Goal: Find contact information: Obtain details needed to contact an individual or organization

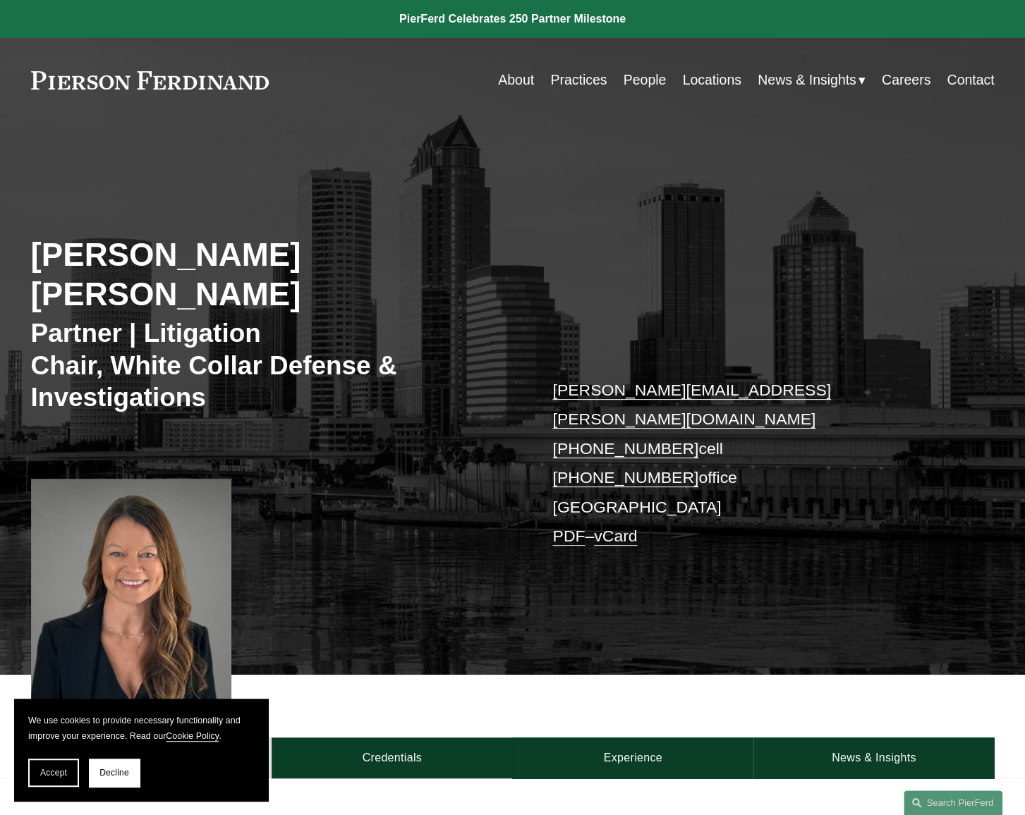
click at [432, 596] on div "Nicole Hughes Waid Partner | Litigation Chair, White Collar Defense & Investiga…" at bounding box center [512, 414] width 1025 height 522
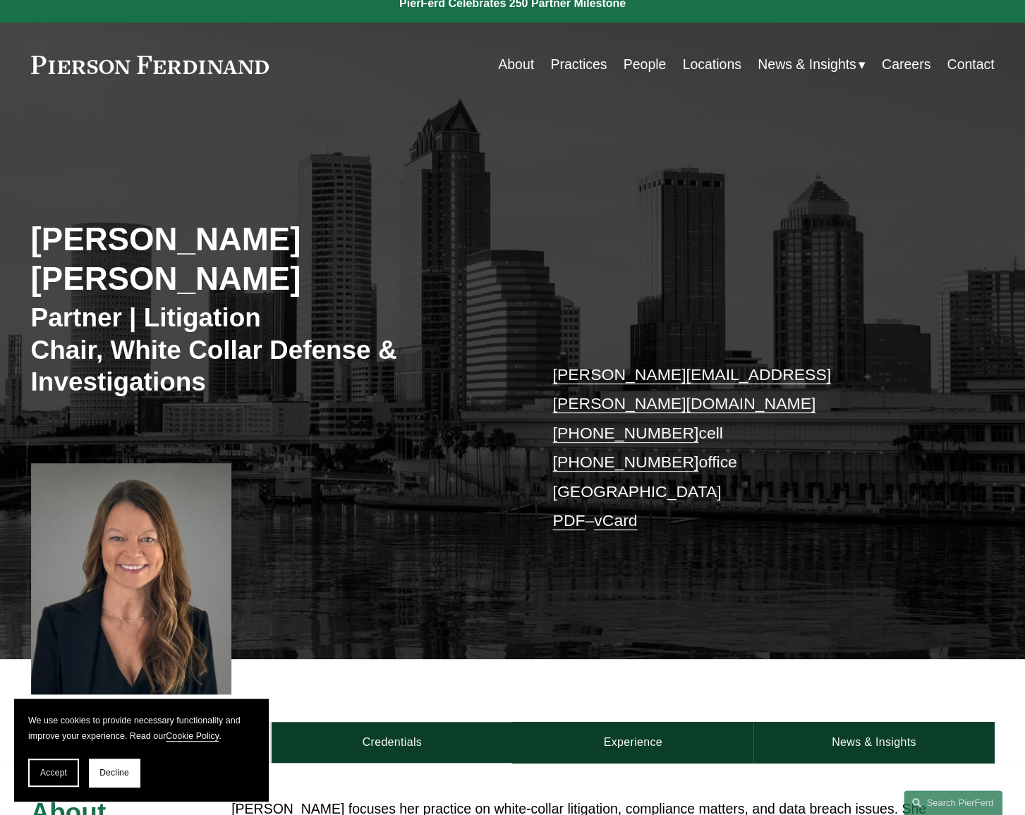
scroll to position [141, 0]
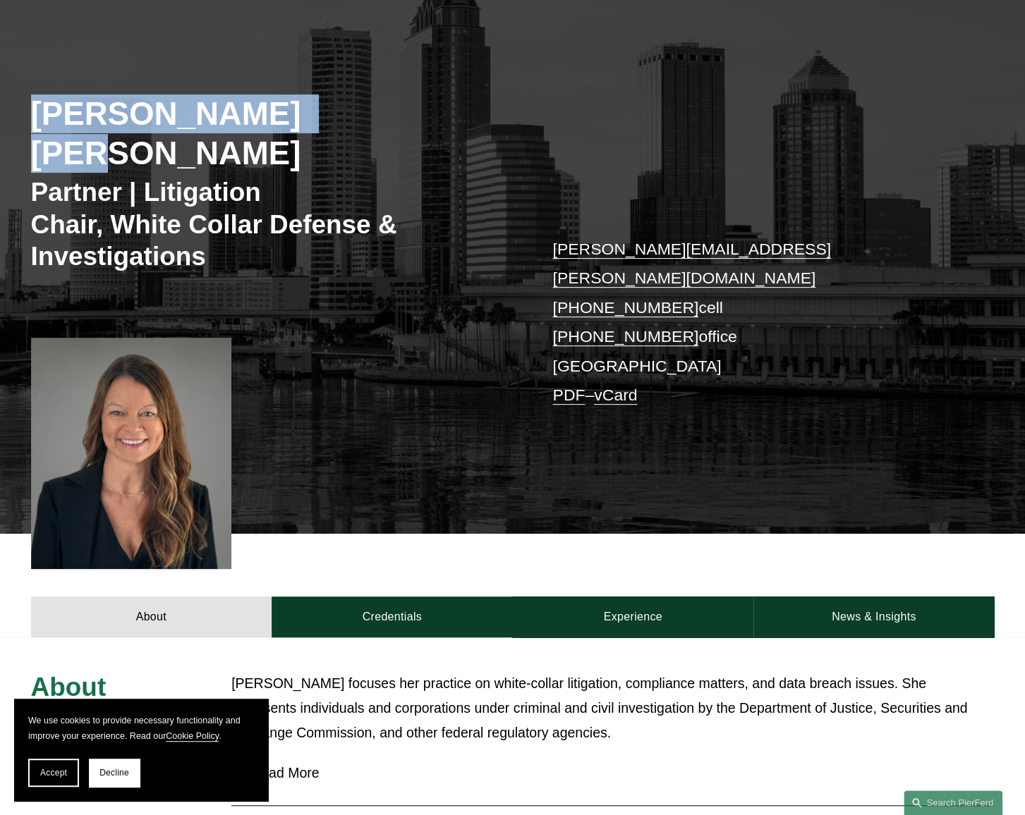
drag, startPoint x: 339, startPoint y: 112, endPoint x: 35, endPoint y: 121, distance: 304.1
click at [35, 121] on h2 "Nicole Hughes Waid" at bounding box center [272, 134] width 482 height 78
copy h2 "Nicole Hughes Waid"
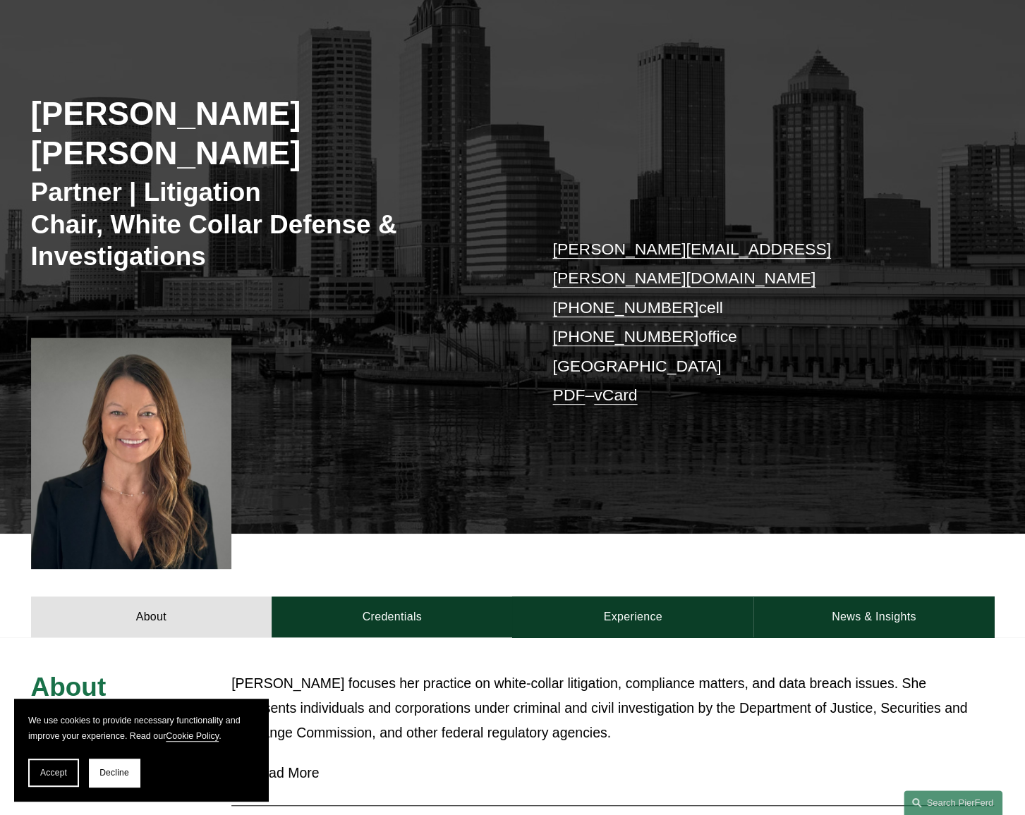
click at [347, 672] on p "Nicole focuses her practice on white-collar litigation, compliance matters, and…" at bounding box center [612, 709] width 763 height 74
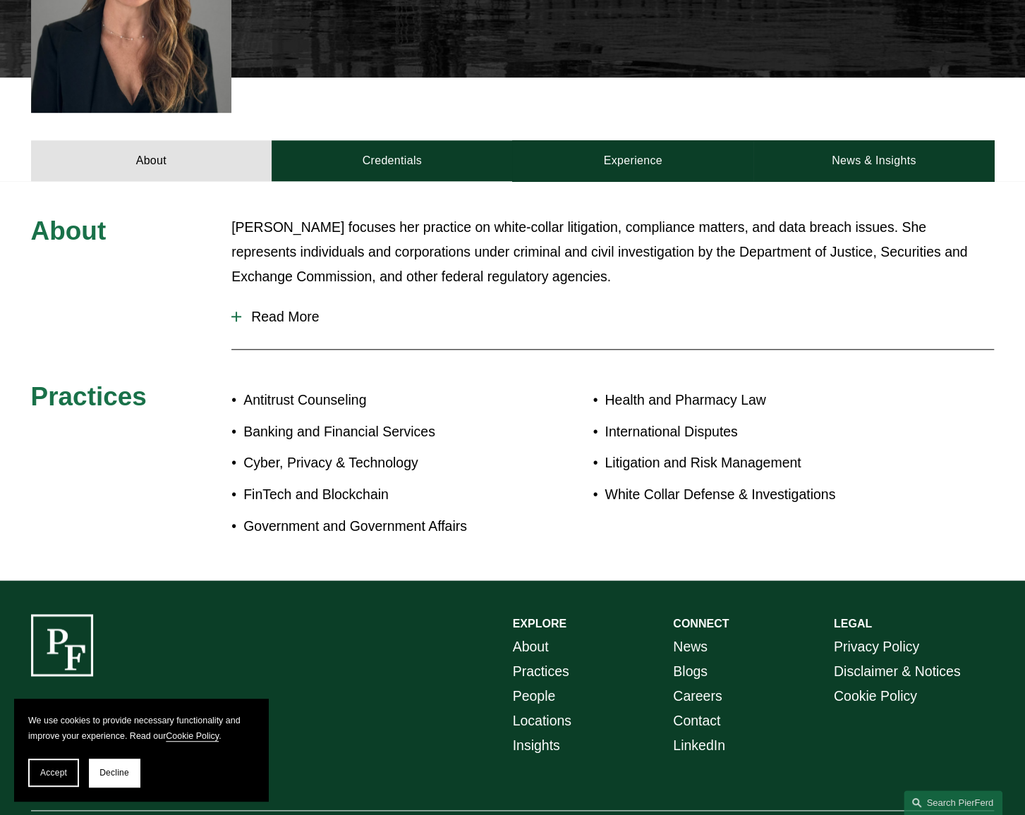
scroll to position [605, 0]
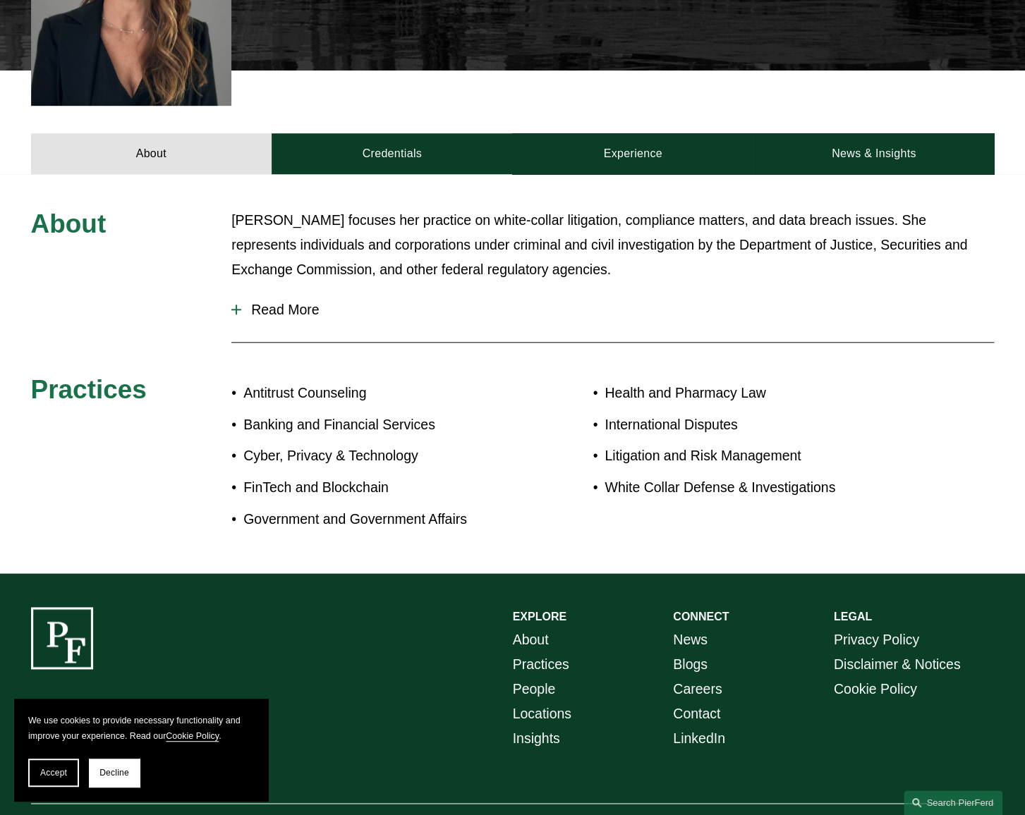
click at [354, 607] on div "EXPLORE CONNECT About Practices People Locations Insights News Blogs Careers Co…" at bounding box center [512, 721] width 1025 height 228
click at [528, 628] on link "About" at bounding box center [531, 640] width 36 height 25
click at [335, 656] on div "EXPLORE CONNECT About Practices People Locations Insights News Blogs Careers Co…" at bounding box center [512, 721] width 1025 height 228
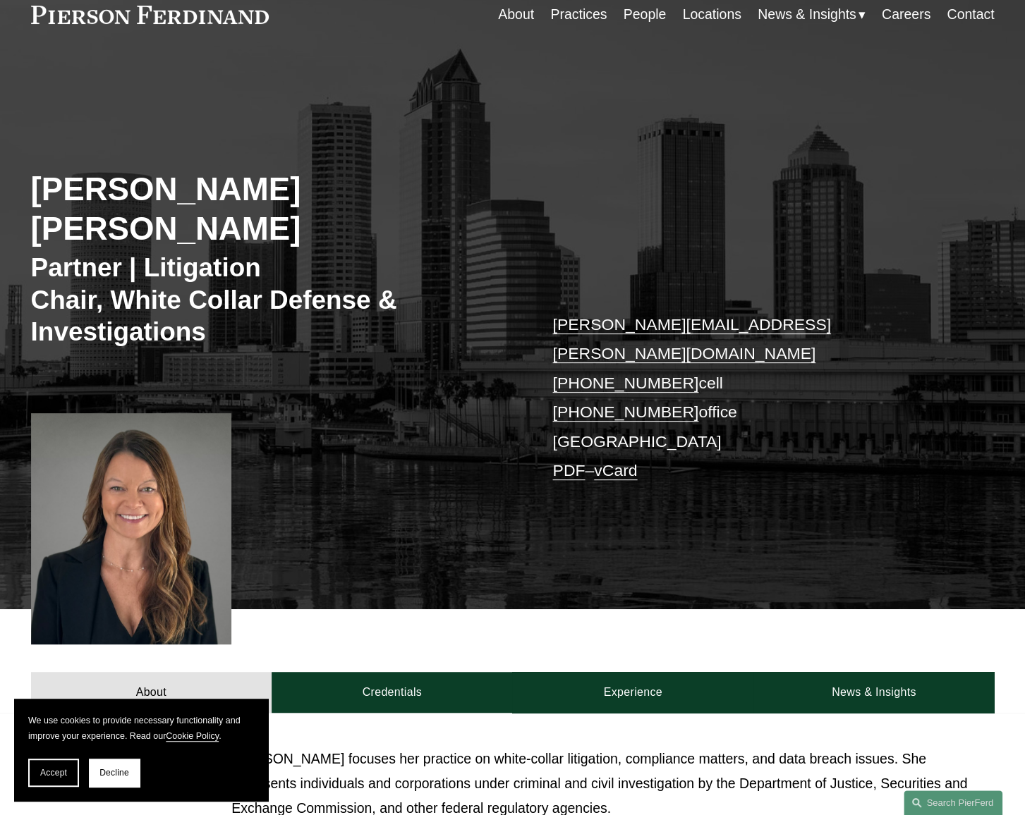
scroll to position [40, 0]
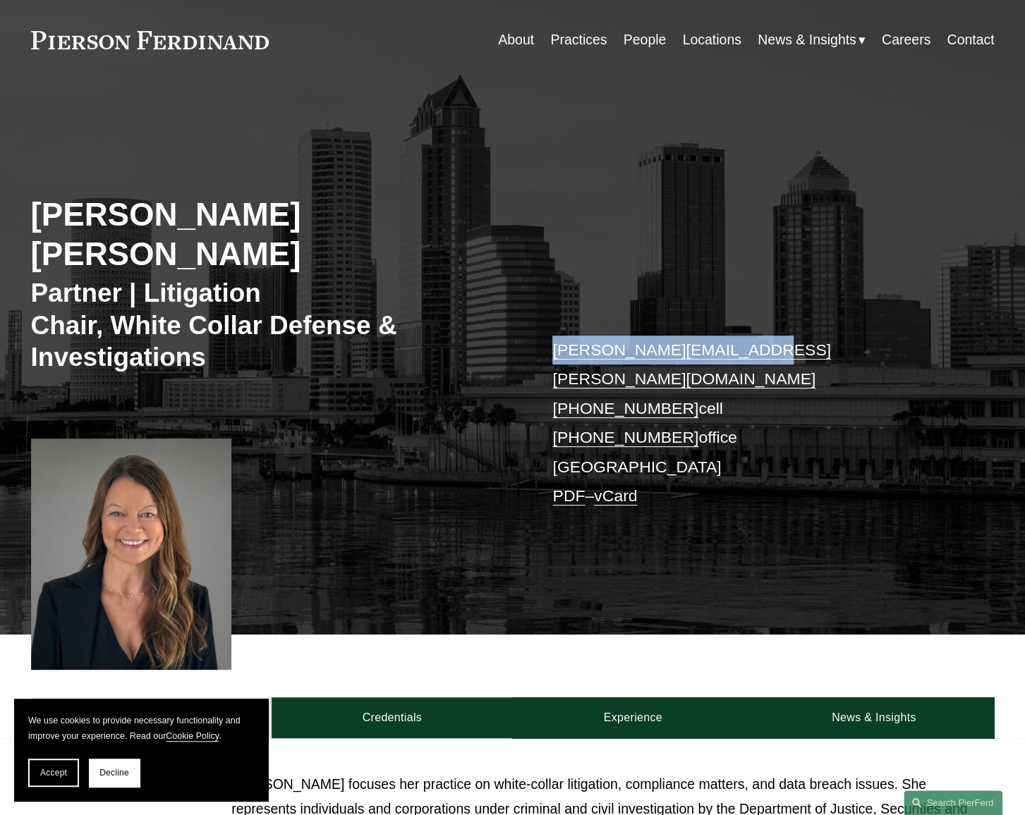
drag, startPoint x: 808, startPoint y: 322, endPoint x: 491, endPoint y: 321, distance: 317.4
click at [491, 321] on div "Nicole Hughes Waid Partner | Litigation Chair, White Collar Defense & Investiga…" at bounding box center [512, 374] width 1025 height 522
copy div "nicole.waid@pierferd.com"
